Goal: Navigation & Orientation: Find specific page/section

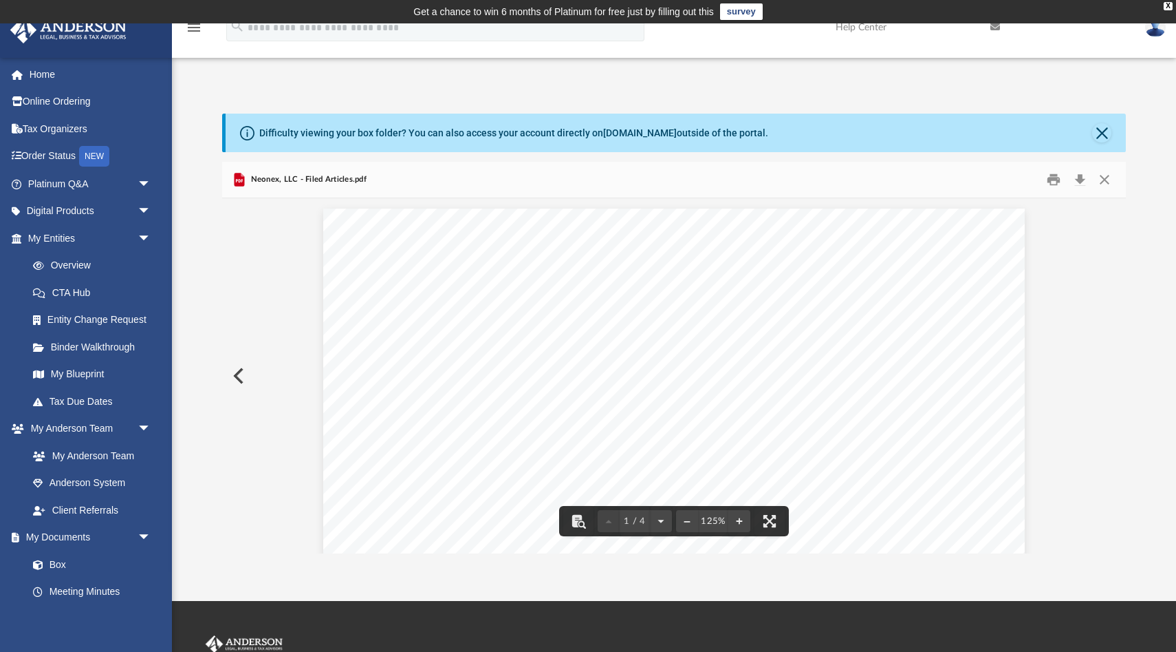
scroll to position [312, 904]
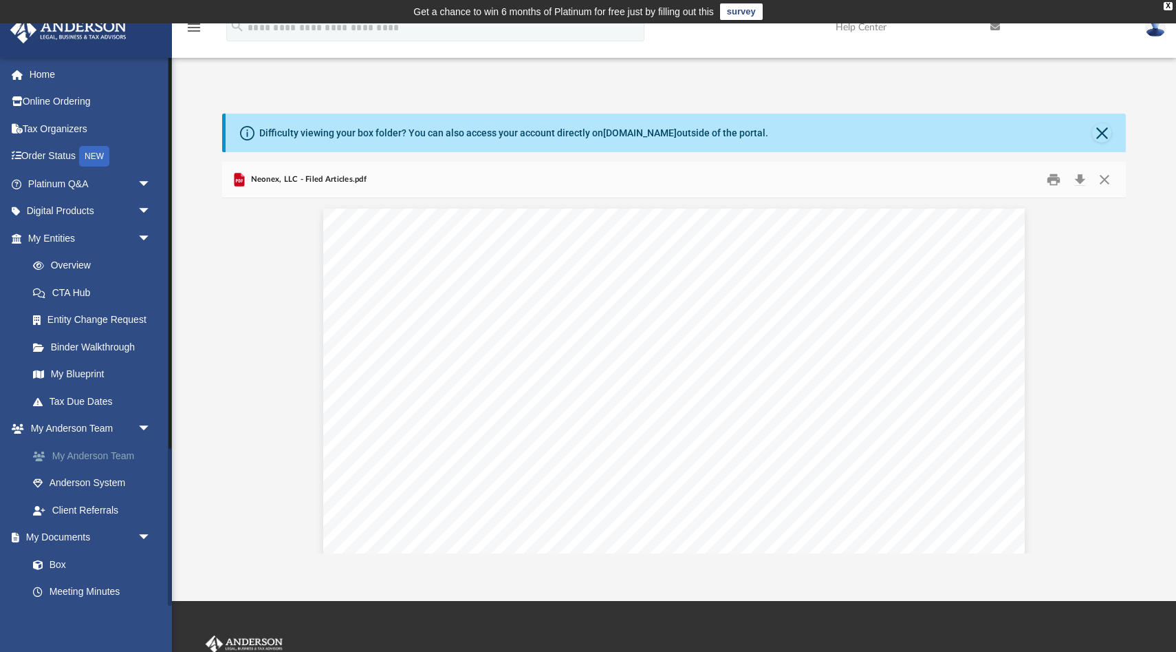
click at [85, 458] on link "My Anderson Team" at bounding box center [95, 456] width 153 height 28
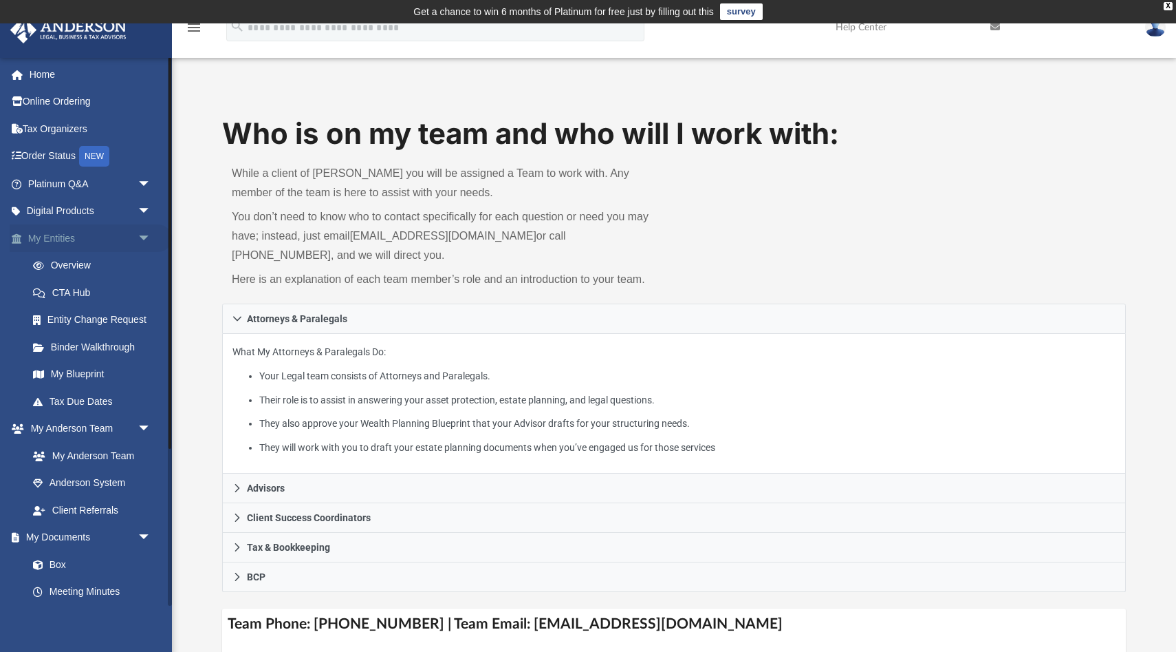
click at [64, 246] on link "My Entities arrow_drop_down" at bounding box center [91, 238] width 162 height 28
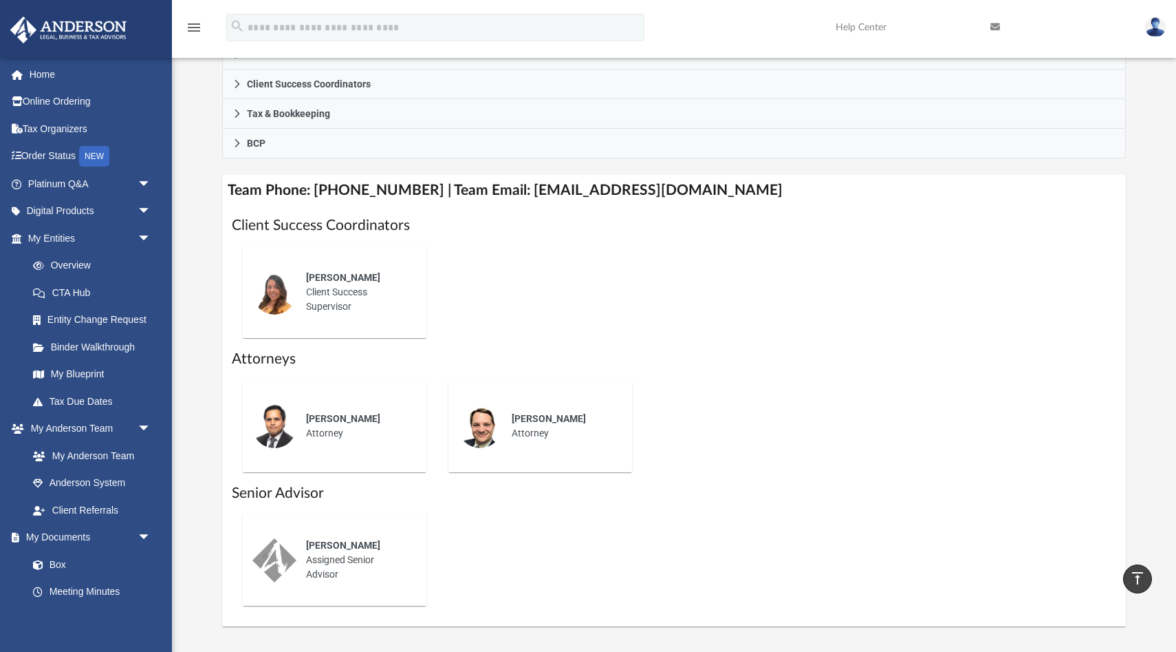
scroll to position [435, 0]
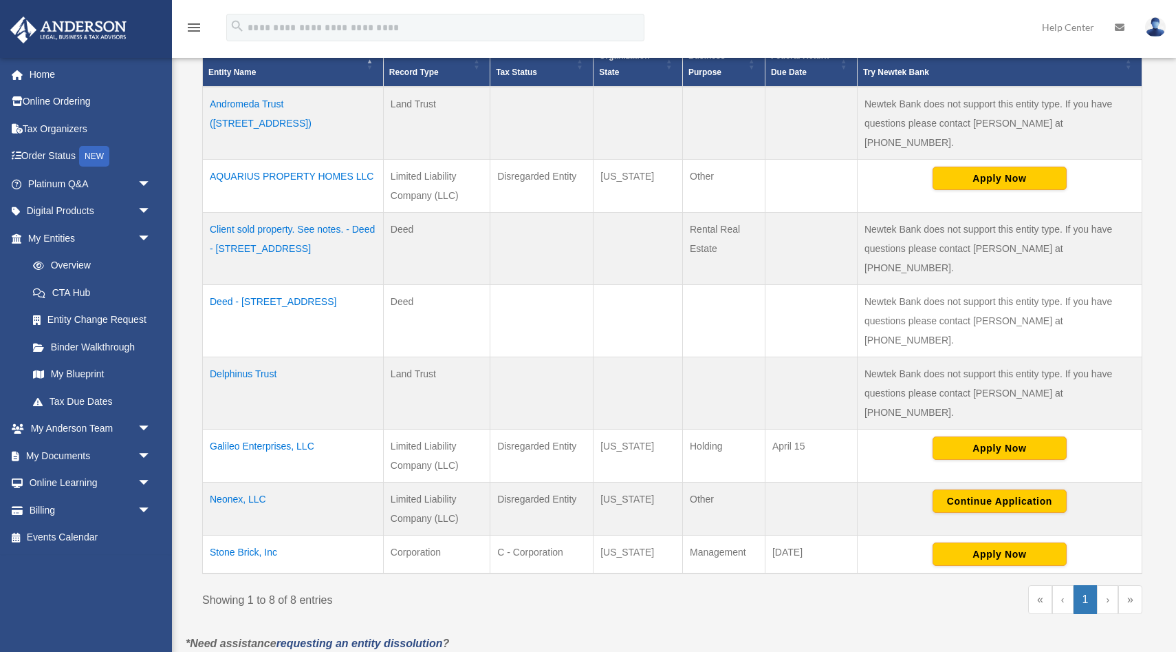
scroll to position [335, 0]
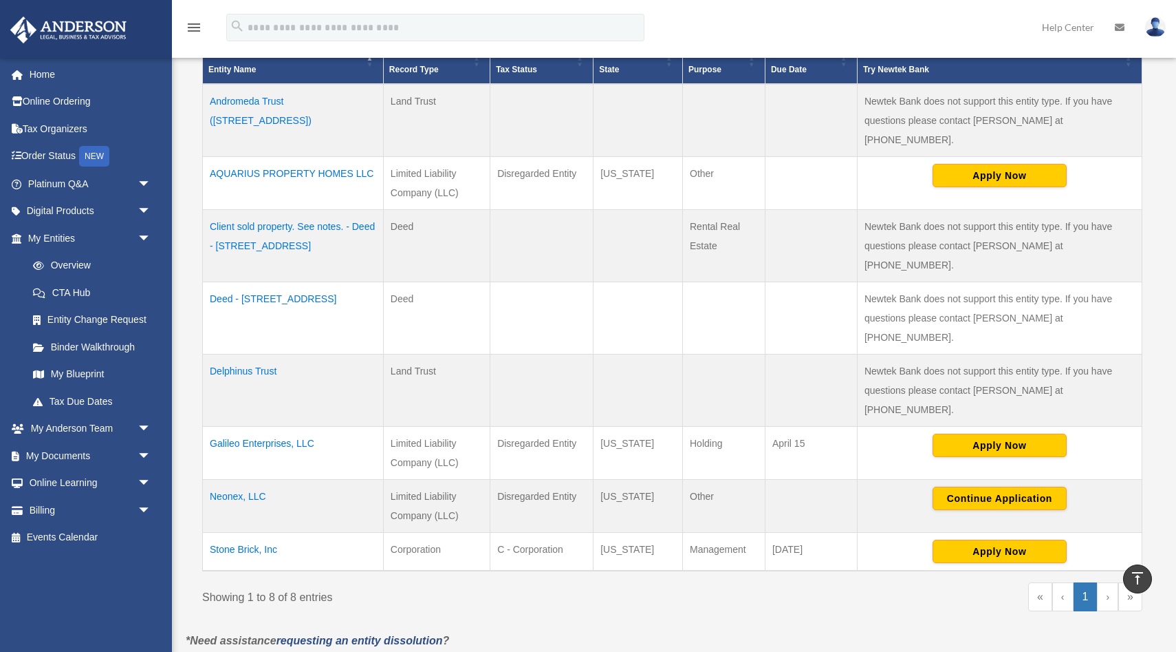
click at [247, 533] on td "Stone Brick, Inc" at bounding box center [293, 552] width 181 height 39
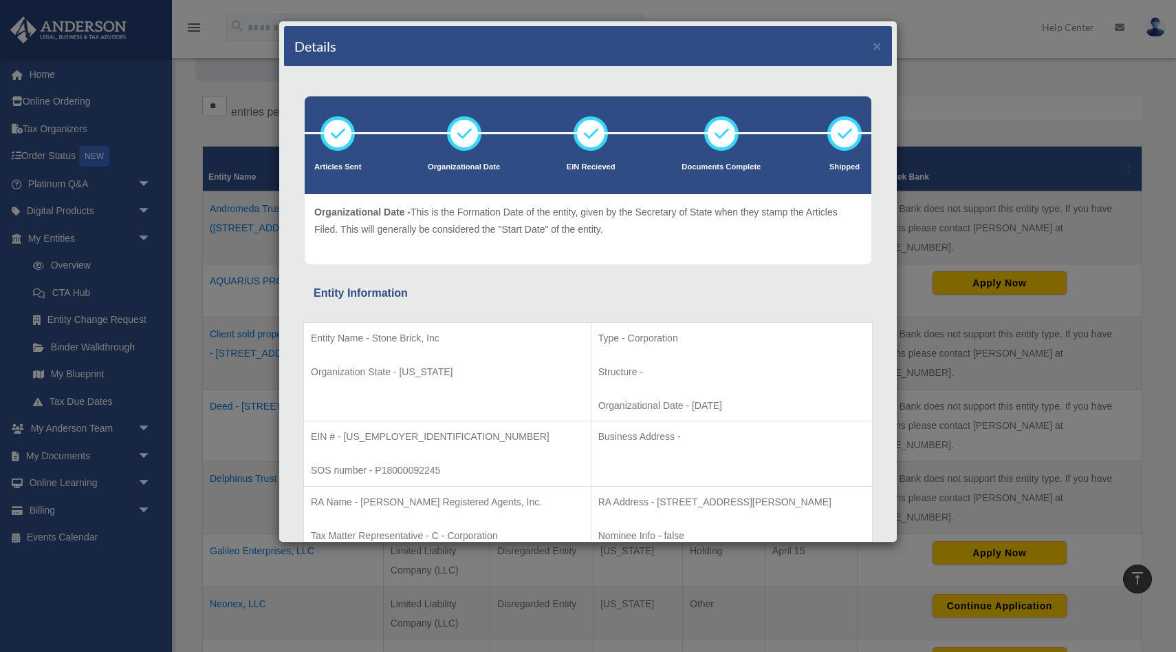
scroll to position [212, 0]
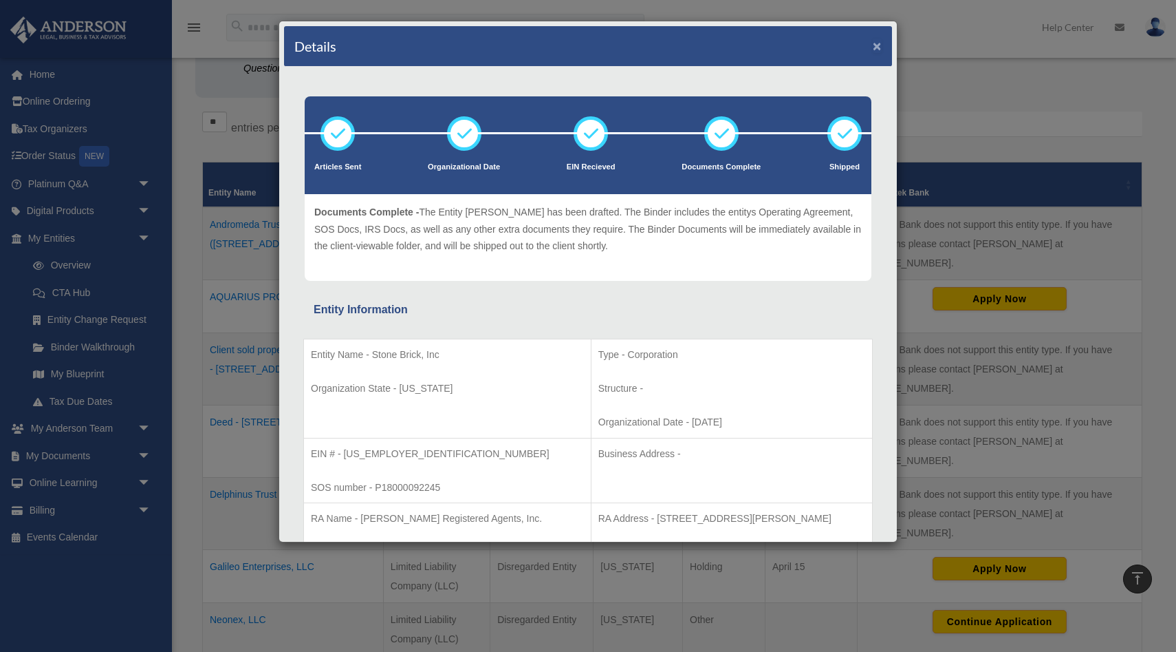
click at [877, 48] on button "×" at bounding box center [877, 46] width 9 height 14
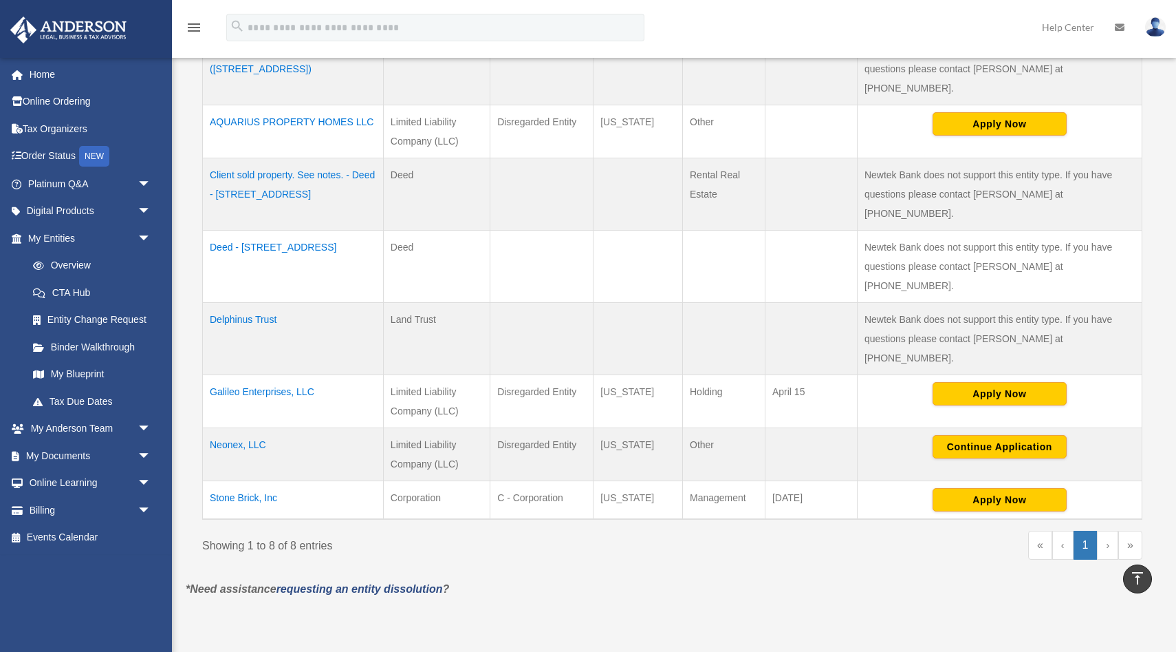
scroll to position [388, 0]
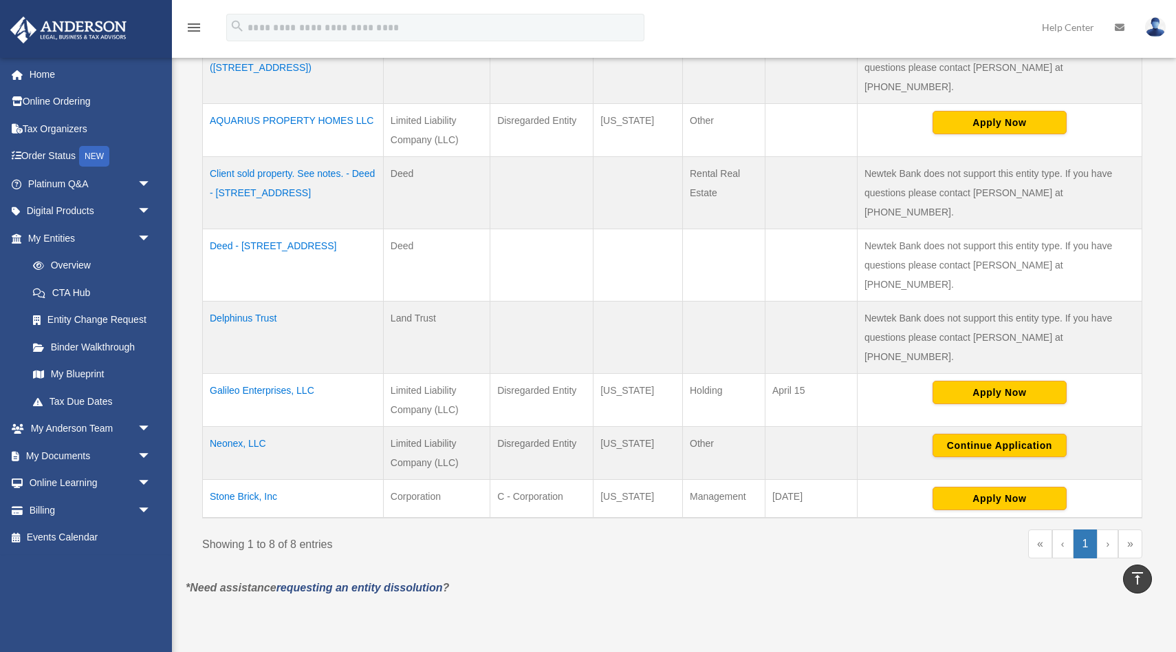
click at [250, 480] on td "Stone Brick, Inc" at bounding box center [293, 499] width 181 height 39
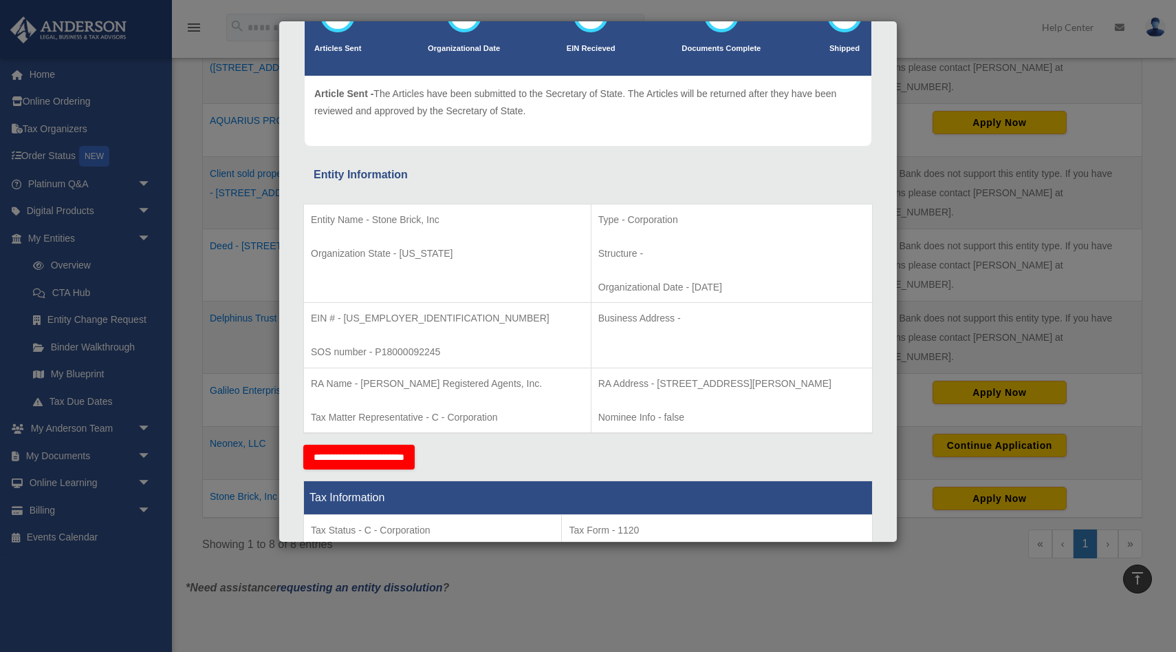
scroll to position [0, 0]
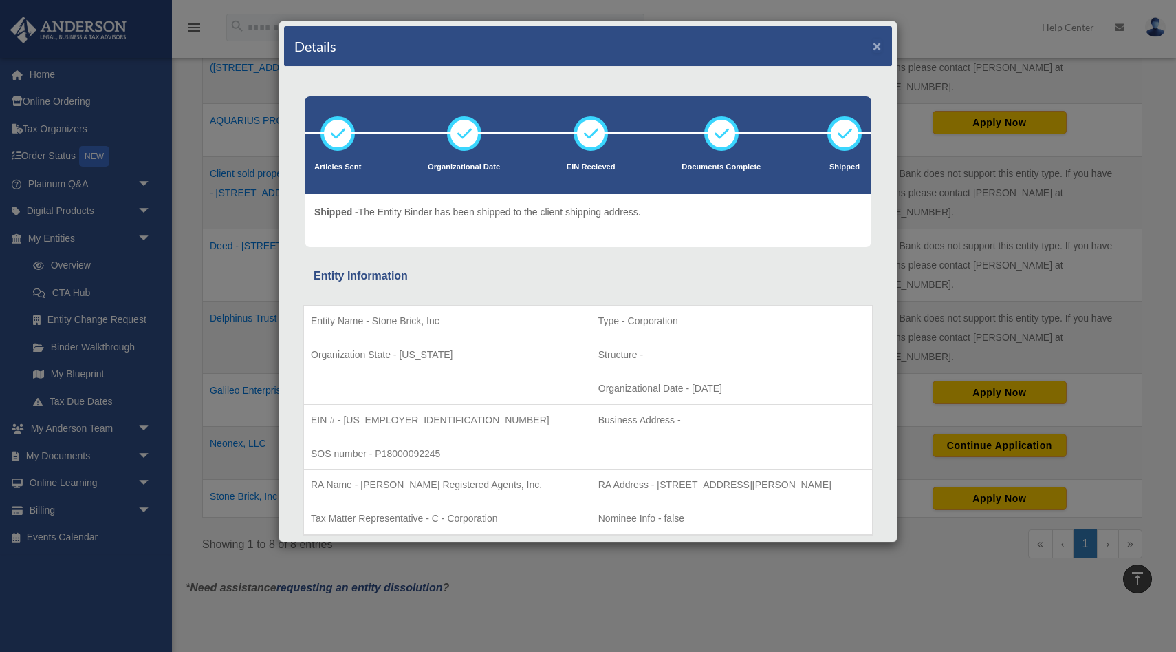
click at [881, 44] on button "×" at bounding box center [877, 46] width 9 height 14
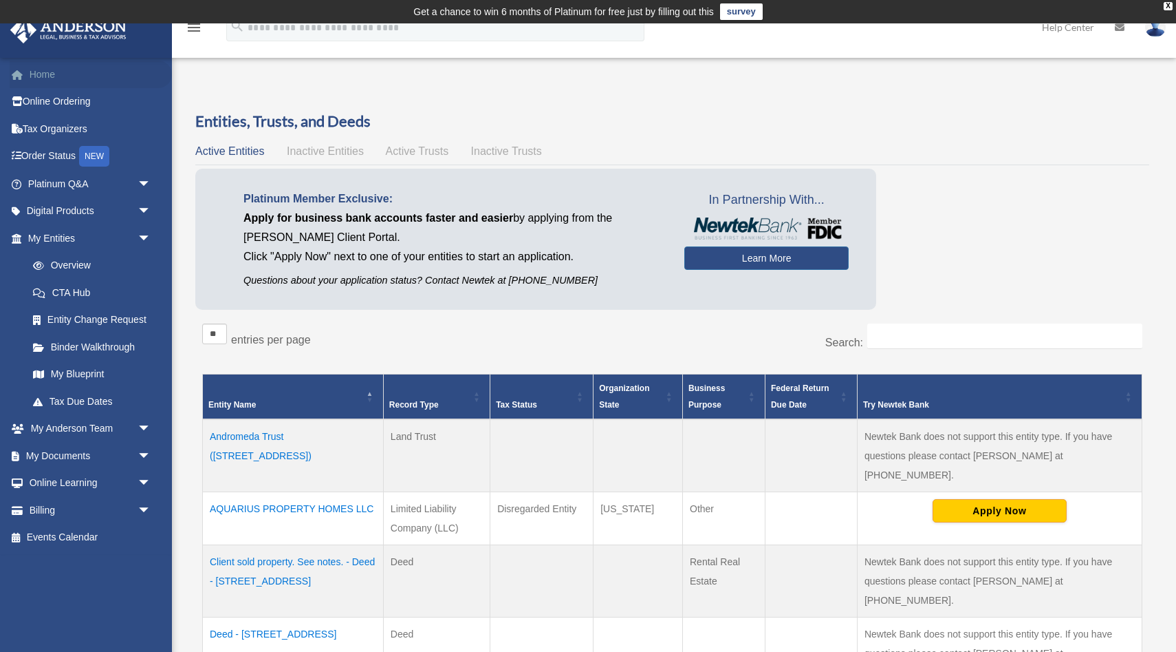
click at [47, 69] on link "Home" at bounding box center [91, 75] width 162 height 28
